Goal: Task Accomplishment & Management: Manage account settings

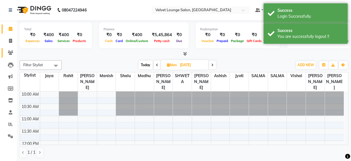
click at [13, 56] on link "Clients" at bounding box center [8, 52] width 13 height 9
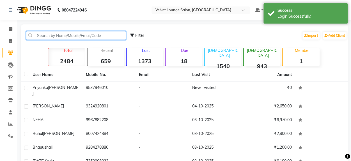
click at [52, 38] on input "text" at bounding box center [76, 35] width 100 height 9
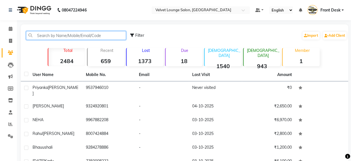
click at [52, 38] on input "text" at bounding box center [76, 35] width 100 height 9
click at [48, 39] on input "text" at bounding box center [76, 35] width 100 height 9
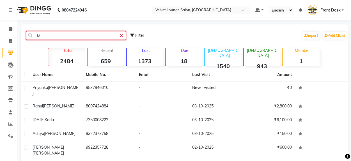
type input "k"
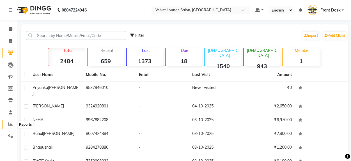
click at [12, 123] on icon at bounding box center [10, 124] width 4 height 4
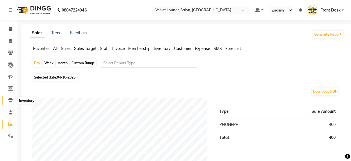
click at [12, 99] on icon at bounding box center [10, 100] width 5 height 4
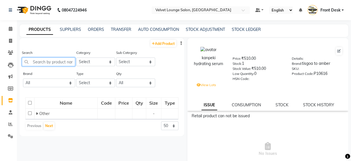
click at [43, 61] on input "text" at bounding box center [48, 61] width 53 height 9
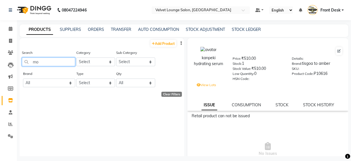
type input "m"
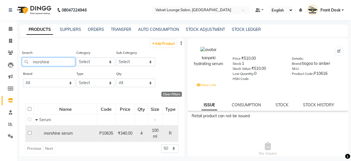
type input "morshine"
click at [28, 133] on input "checkbox" at bounding box center [30, 133] width 4 height 4
checkbox input "true"
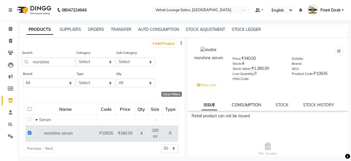
click at [244, 105] on link "CONSUMPTION" at bounding box center [246, 104] width 29 height 5
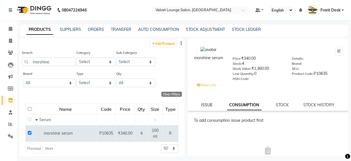
click at [209, 106] on link "ISSUE" at bounding box center [206, 104] width 11 height 5
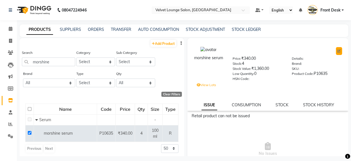
click at [337, 51] on icon at bounding box center [338, 50] width 3 height 3
select select "R"
select select "1100"
select select "true"
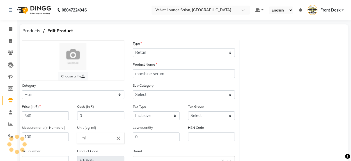
select select "1106"
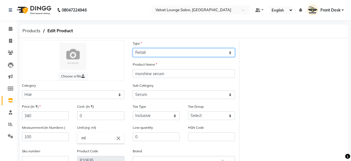
drag, startPoint x: 159, startPoint y: 54, endPoint x: 159, endPoint y: 82, distance: 28.3
click at [159, 82] on div "Choose a file Type Select Type Both Retail Consumable Product Name morshine ser…" at bounding box center [128, 118] width 221 height 157
select select "C"
click at [133, 48] on select "Select Type Both Retail Consumable" at bounding box center [184, 52] width 102 height 9
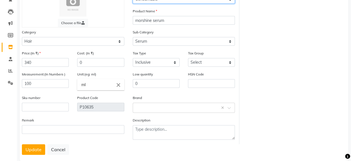
scroll to position [63, 0]
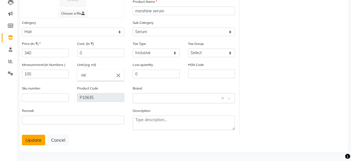
click at [40, 140] on button "Update" at bounding box center [33, 140] width 23 height 11
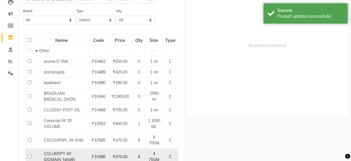
scroll to position [4, 0]
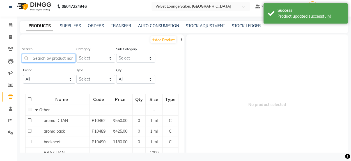
click at [58, 60] on input "text" at bounding box center [48, 58] width 53 height 9
type input "o"
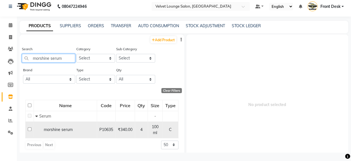
type input "morshine serum"
click at [29, 130] on input "checkbox" at bounding box center [30, 129] width 4 height 4
checkbox input "true"
select select
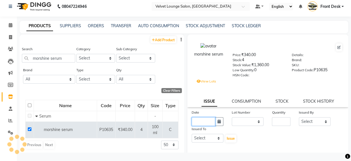
click at [201, 120] on input "text" at bounding box center [203, 121] width 24 height 9
select select "10"
select select "2025"
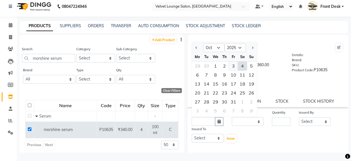
click at [231, 68] on div "3" at bounding box center [233, 65] width 9 height 9
type input "03-10-2025"
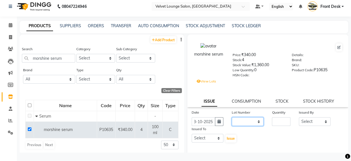
scroll to position [0, 0]
click at [250, 123] on select "None TISGOA TO AMB /" at bounding box center [248, 121] width 32 height 9
click at [276, 131] on div "Date [DATE] Lot Number None TISGOA TO AMB / Quantity Issued By Select [PERSON_N…" at bounding box center [267, 126] width 161 height 34
click at [275, 121] on input "number" at bounding box center [281, 121] width 19 height 9
type input "1"
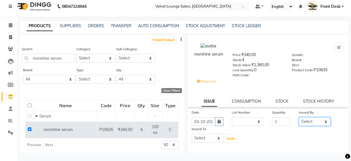
click at [300, 122] on select "Select [PERSON_NAME] [PERSON_NAME] [PERSON_NAME] Front Desk Jaya jyoti madhu [P…" at bounding box center [315, 121] width 32 height 9
click at [299, 117] on select "Select [PERSON_NAME] [PERSON_NAME] [PERSON_NAME] Front Desk Jaya jyoti madhu [P…" at bounding box center [315, 121] width 32 height 9
drag, startPoint x: 303, startPoint y: 124, endPoint x: 300, endPoint y: 97, distance: 26.5
click at [300, 97] on div "morshine serum Price: ₹340.00 Stock: 4 Stock Value: ₹1,360.00 Low Quantity: 0 H…" at bounding box center [267, 127] width 161 height 187
select select "50611"
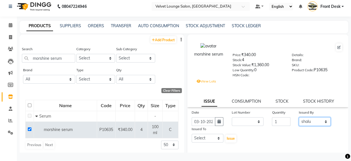
click at [299, 117] on select "Select [PERSON_NAME] [PERSON_NAME] [PERSON_NAME] Front Desk Jaya jyoti madhu [P…" at bounding box center [315, 121] width 32 height 9
click at [205, 138] on select "Select [PERSON_NAME] [PERSON_NAME] [PERSON_NAME] Front Desk Jaya jyoti madhu [P…" at bounding box center [207, 138] width 32 height 9
select select "50611"
click at [191, 134] on select "Select [PERSON_NAME] [PERSON_NAME] [PERSON_NAME] Front Desk Jaya jyoti madhu [P…" at bounding box center [207, 138] width 32 height 9
click at [227, 140] on span "Issue" at bounding box center [231, 138] width 8 height 4
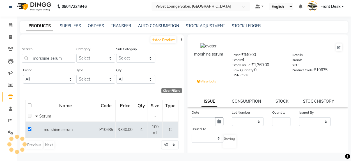
select select
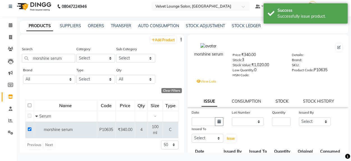
click at [279, 99] on link "STOCK" at bounding box center [281, 101] width 13 height 5
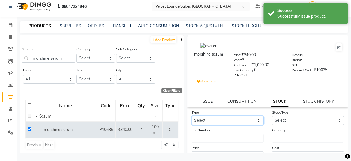
click at [204, 120] on select "Select In Out" at bounding box center [227, 120] width 72 height 9
select select "in"
click at [191, 116] on select "Select In Out" at bounding box center [227, 120] width 72 height 9
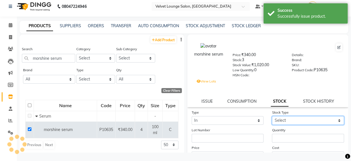
click at [278, 124] on select "Select New Stock Adjustment Return Other" at bounding box center [308, 120] width 72 height 9
select select "new stock"
click at [272, 116] on select "Select New Stock Adjustment Return Other" at bounding box center [308, 120] width 72 height 9
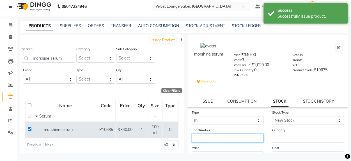
click at [221, 139] on input "text" at bounding box center [227, 138] width 72 height 9
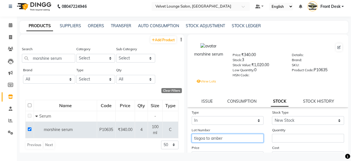
type input "tisgoa to amber"
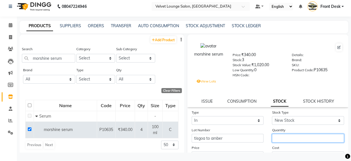
click at [291, 139] on input "number" at bounding box center [308, 138] width 72 height 9
type input "5"
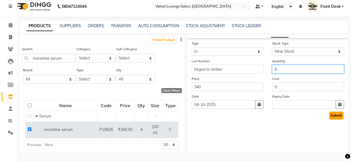
type input "6"
click at [329, 116] on button "Submit" at bounding box center [336, 116] width 14 height 8
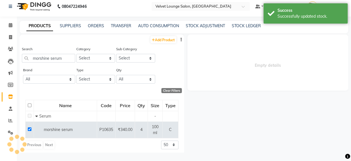
scroll to position [0, 0]
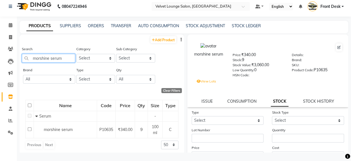
click at [72, 56] on input "morshine serum" at bounding box center [48, 58] width 53 height 9
click at [66, 60] on input "morshine seru" at bounding box center [48, 58] width 53 height 9
type input "m"
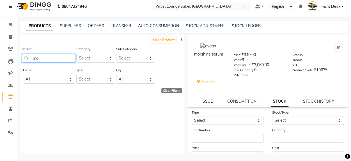
type input "mor"
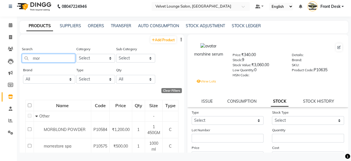
click at [59, 57] on input "mor" at bounding box center [48, 58] width 53 height 9
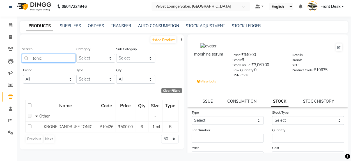
click at [58, 57] on input "tonic" at bounding box center [48, 58] width 53 height 9
type input "t"
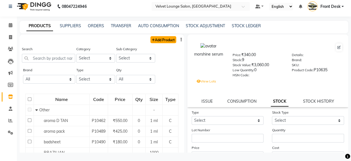
click at [165, 38] on link "Add Product" at bounding box center [163, 39] width 26 height 7
select select "true"
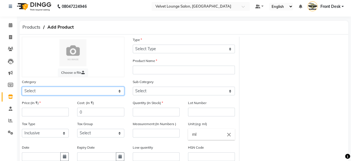
click at [74, 90] on select "Select Hair Skin Makeup Personal Care Appliances [PERSON_NAME] Waxing Disposabl…" at bounding box center [73, 91] width 102 height 9
select select "1100"
click at [22, 87] on select "Select Hair Skin Makeup Personal Care Appliances [PERSON_NAME] Waxing Disposabl…" at bounding box center [73, 91] width 102 height 9
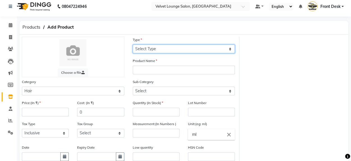
click at [145, 48] on select "Select Type Both Retail Consumable" at bounding box center [184, 49] width 102 height 9
select select "R"
click at [133, 45] on select "Select Type Both Retail Consumable" at bounding box center [184, 49] width 102 height 9
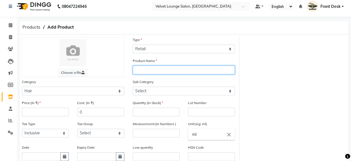
click at [145, 71] on input "text" at bounding box center [184, 70] width 102 height 9
type input "morshine anti breakage shampoo"
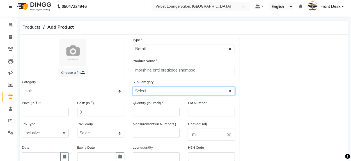
click at [151, 88] on select "Select Shampoo Conditioner Cream Mask Oil Serum Color Appliances Treatment Styl…" at bounding box center [184, 91] width 102 height 9
select select "1101"
click at [133, 87] on select "Select Shampoo Conditioner Cream Mask Oil Serum Color Appliances Treatment Styl…" at bounding box center [184, 91] width 102 height 9
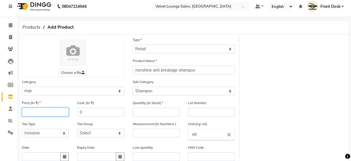
click at [60, 112] on input "number" at bounding box center [45, 112] width 47 height 9
type input "700"
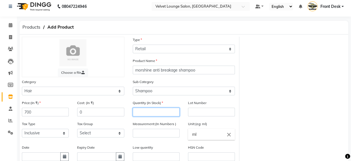
click at [142, 111] on input "number" at bounding box center [156, 112] width 47 height 9
type input "3"
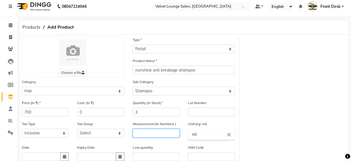
click at [146, 135] on input "number" at bounding box center [156, 133] width 47 height 9
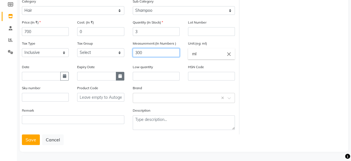
type input "300"
click at [118, 78] on button "button" at bounding box center [120, 76] width 8 height 9
select select "10"
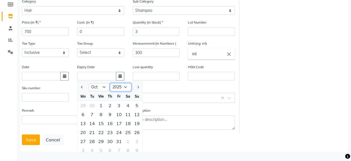
click at [126, 88] on select "2015 2016 2017 2018 2019 2020 2021 2022 2023 2024 2025 2026 2027 2028 2029 2030…" at bounding box center [120, 87] width 21 height 8
select select "2028"
click at [110, 83] on select "2015 2016 2017 2018 2019 2020 2021 2022 2023 2024 2025 2026 2027 2028 2029 2030…" at bounding box center [120, 87] width 21 height 8
click at [93, 128] on div "17" at bounding box center [91, 132] width 9 height 9
type input "[DATE]"
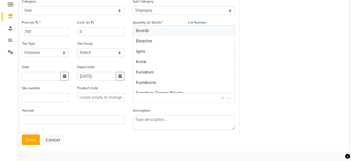
click at [156, 101] on div "Select brand or add custom brand ×" at bounding box center [184, 98] width 102 height 10
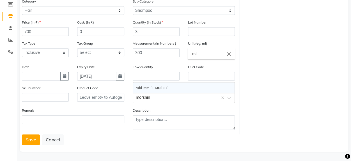
type input "morshine"
click at [31, 139] on button "Save" at bounding box center [31, 139] width 18 height 11
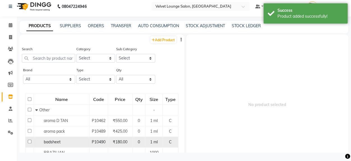
scroll to position [4, 0]
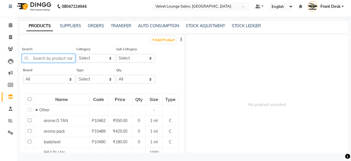
click at [35, 62] on input "text" at bounding box center [48, 58] width 53 height 9
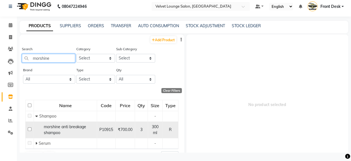
type input "morshine"
click at [30, 128] on input "checkbox" at bounding box center [30, 129] width 4 height 4
checkbox input "true"
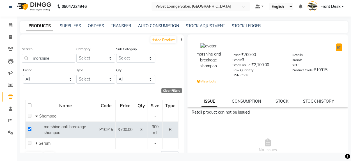
click at [337, 47] on icon at bounding box center [338, 47] width 3 height 3
select select "R"
select select "1100"
select select "true"
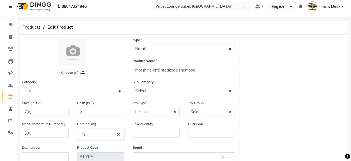
select select "1101"
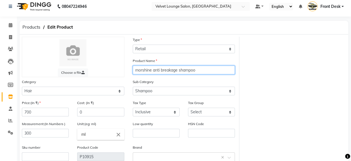
click at [152, 71] on input "morshine anti breakage shampoo" at bounding box center [184, 70] width 102 height 9
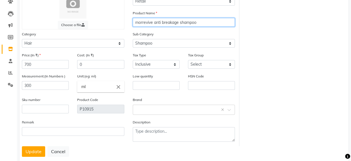
scroll to position [63, 0]
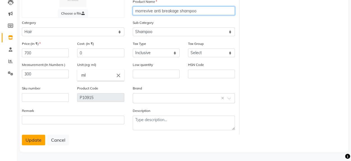
type input "morrevive anti breakage shampoo"
click at [35, 138] on button "Update" at bounding box center [33, 140] width 23 height 11
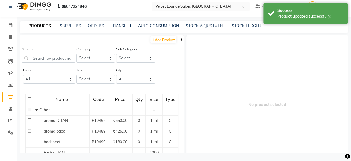
scroll to position [4, 0]
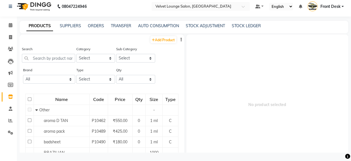
click at [162, 41] on link "Add Product" at bounding box center [163, 39] width 26 height 7
select select "true"
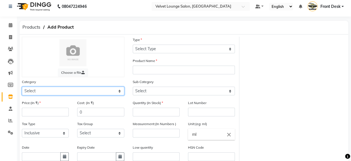
click at [91, 94] on select "Select Hair Skin Makeup Personal Care Appliances [PERSON_NAME] Waxing Disposabl…" at bounding box center [73, 91] width 102 height 9
select select "1100"
click at [22, 87] on select "Select Hair Skin Makeup Personal Care Appliances [PERSON_NAME] Waxing Disposabl…" at bounding box center [73, 91] width 102 height 9
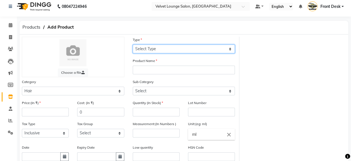
click at [159, 46] on select "Select Type Both Retail Consumable" at bounding box center [184, 49] width 102 height 9
select select "R"
click at [133, 45] on select "Select Type Both Retail Consumable" at bounding box center [184, 49] width 102 height 9
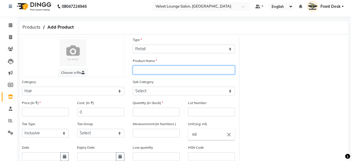
click at [163, 74] on input "text" at bounding box center [184, 70] width 102 height 9
type input "morrevive anti breakage conditioner"
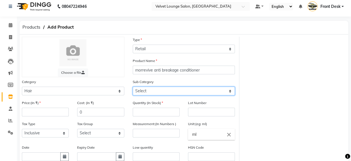
click at [158, 93] on select "Select Shampoo Conditioner Cream Mask Oil Serum Color Appliances Treatment Styl…" at bounding box center [184, 91] width 102 height 9
select select "1102"
click at [133, 87] on select "Select Shampoo Conditioner Cream Mask Oil Serum Color Appliances Treatment Styl…" at bounding box center [184, 91] width 102 height 9
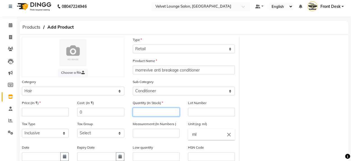
click at [159, 112] on input "number" at bounding box center [156, 112] width 47 height 9
type input "3"
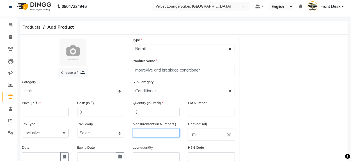
click at [172, 131] on input "number" at bounding box center [156, 133] width 47 height 9
type input "300"
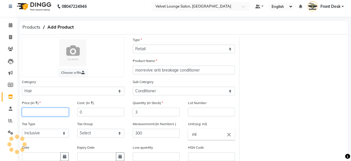
click at [34, 113] on input "number" at bounding box center [45, 112] width 47 height 9
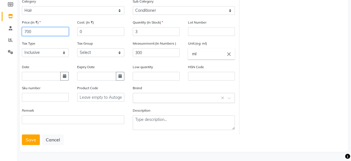
type input "700"
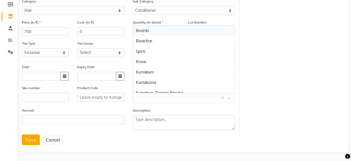
click at [138, 97] on input "text" at bounding box center [178, 97] width 85 height 6
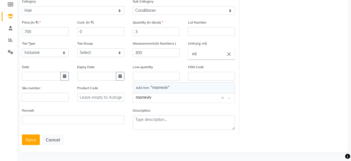
type input "morrevive"
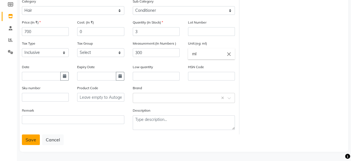
click at [33, 141] on button "Save" at bounding box center [31, 139] width 18 height 11
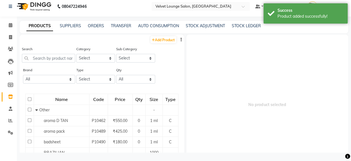
scroll to position [4, 0]
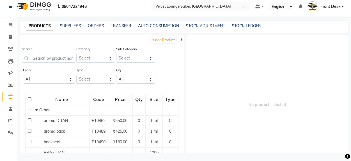
click at [33, 141] on td at bounding box center [30, 142] width 8 height 11
